Goal: Browse casually

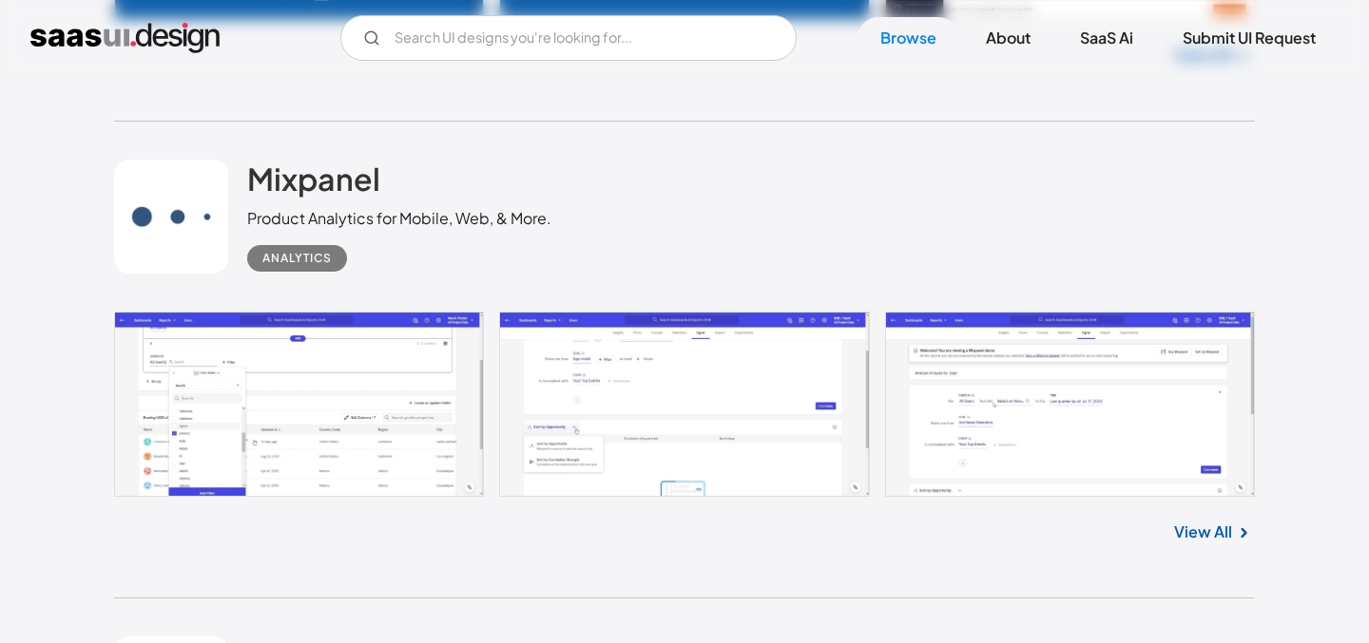
scroll to position [5003, 0]
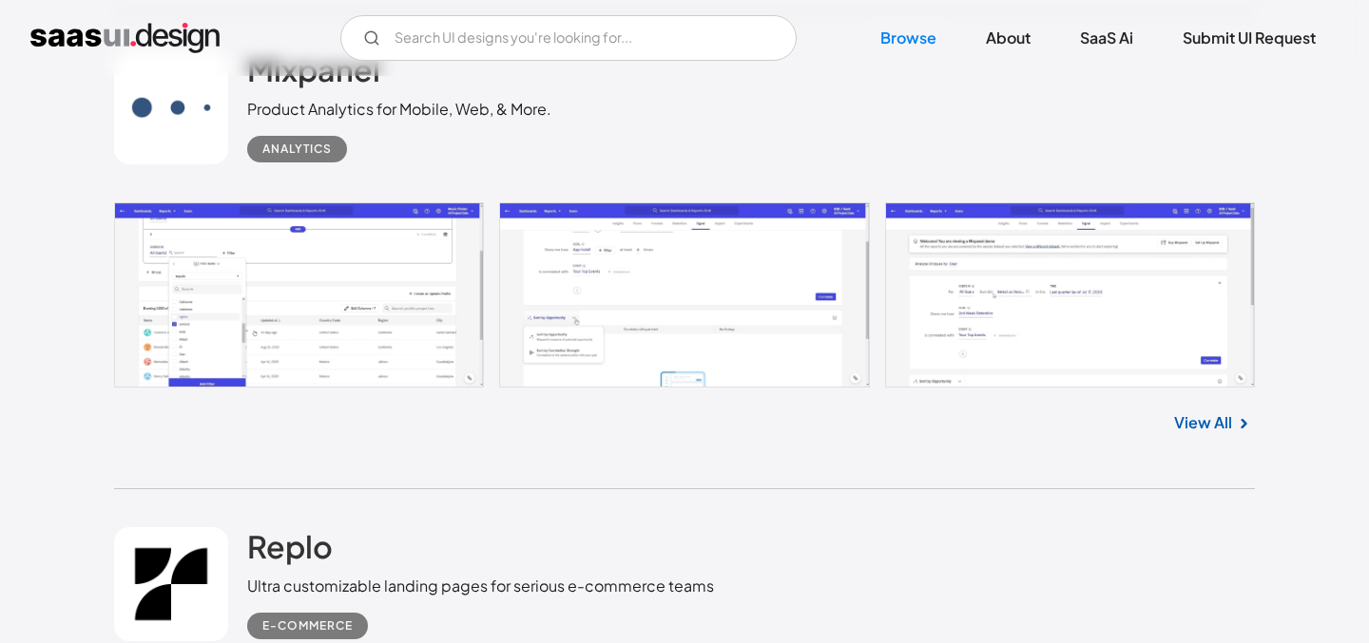
click at [392, 278] on link at bounding box center [684, 294] width 1141 height 185
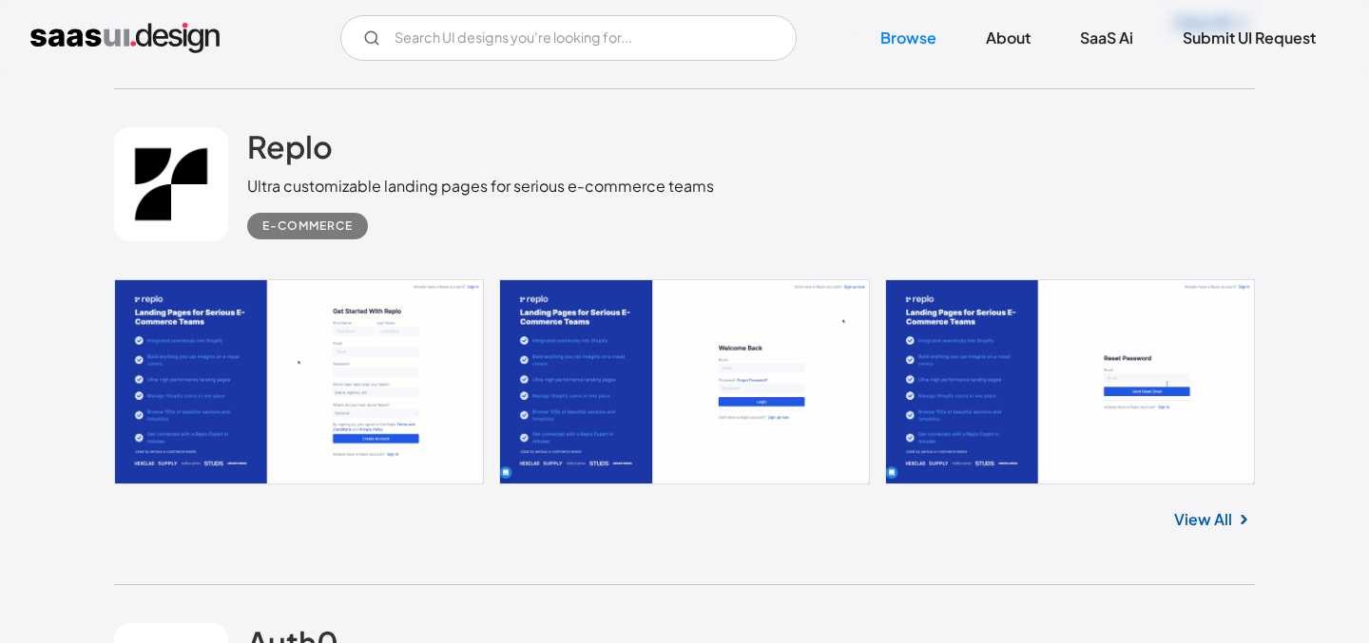
scroll to position [5375, 0]
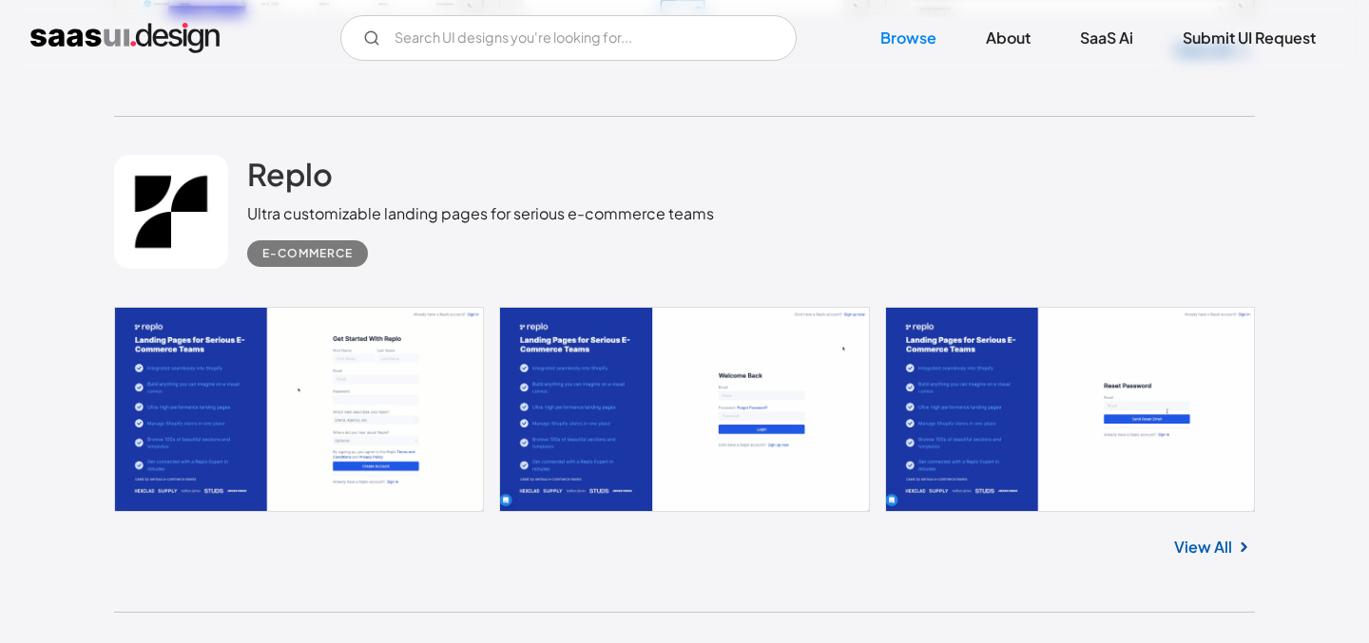
click at [524, 423] on link at bounding box center [684, 409] width 1141 height 205
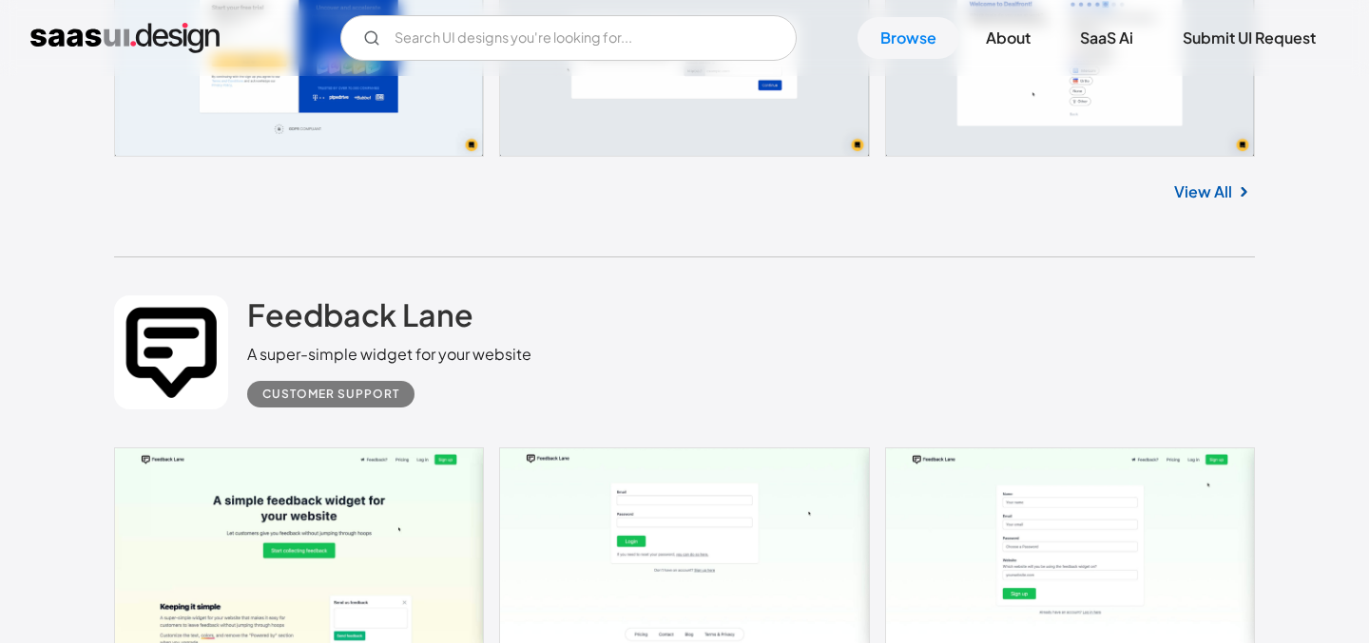
scroll to position [12449, 0]
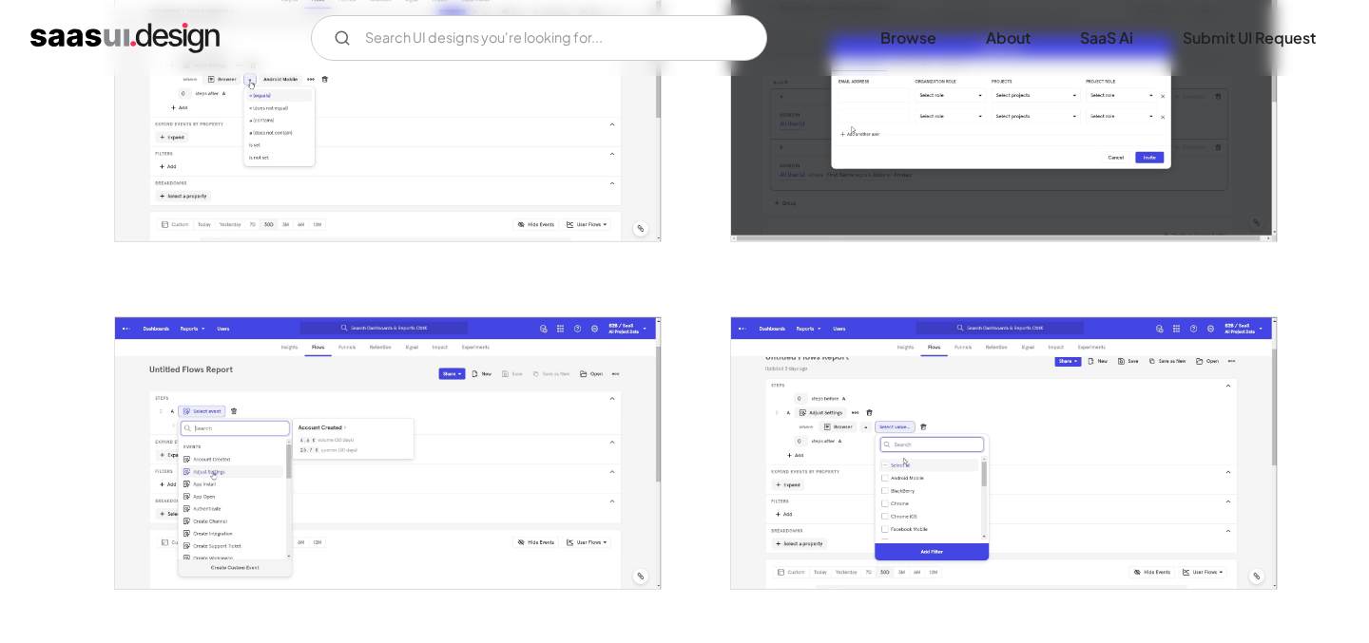
scroll to position [1632, 0]
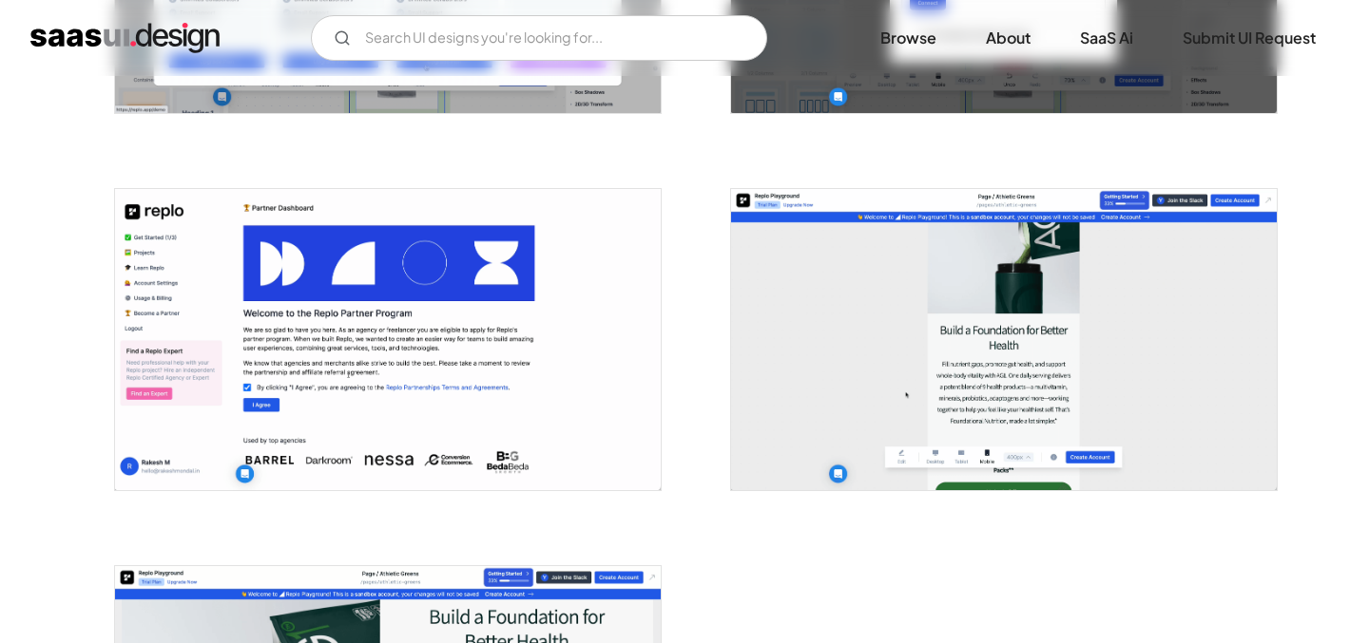
scroll to position [3805, 0]
